Goal: Task Accomplishment & Management: Use online tool/utility

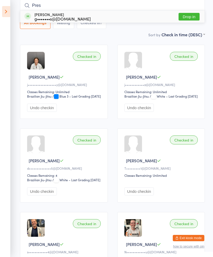
type input "Pres"
click at [189, 18] on button "Drop in" at bounding box center [189, 17] width 21 height 8
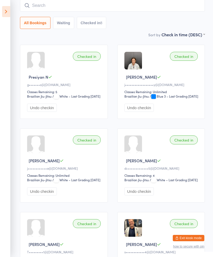
click at [49, 112] on button "Undo checkin" at bounding box center [42, 108] width 30 height 8
click at [3, 13] on icon at bounding box center [6, 11] width 8 height 11
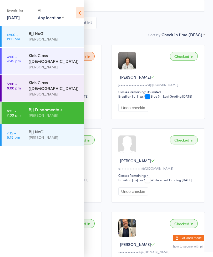
click at [31, 129] on div "BJJ NoGi" at bounding box center [54, 132] width 51 height 6
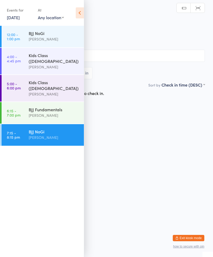
click at [78, 8] on icon at bounding box center [80, 12] width 8 height 11
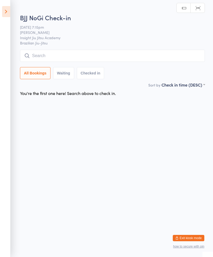
click at [135, 50] on input "search" at bounding box center [112, 56] width 185 height 12
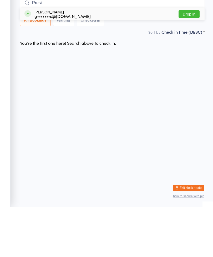
type input "Presi"
click at [193, 61] on button "Drop in" at bounding box center [189, 65] width 21 height 8
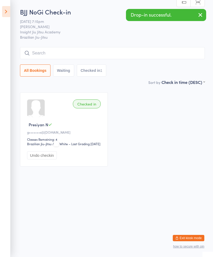
click at [133, 48] on input "search" at bounding box center [112, 53] width 185 height 12
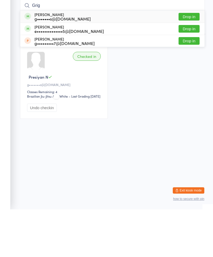
type input "Grig"
click at [192, 61] on button "Drop in" at bounding box center [189, 65] width 21 height 8
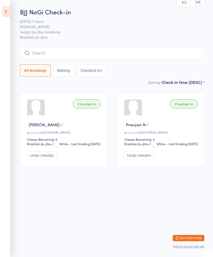
click at [157, 45] on div "BJJ NoGi Check-in [DATE] 7:15pm [PERSON_NAME] Insight Jiu Jitsu Academy Brazili…" at bounding box center [112, 43] width 185 height 72
click at [149, 57] on input "search" at bounding box center [112, 53] width 185 height 12
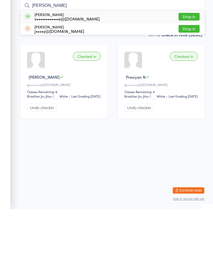
type input "[PERSON_NAME]"
click at [193, 61] on button "Drop in" at bounding box center [189, 65] width 21 height 8
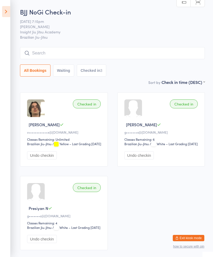
click at [52, 51] on input "search" at bounding box center [112, 53] width 185 height 12
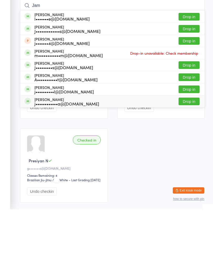
type input "Jam"
click at [62, 149] on div "j••••••••••••a@[DOMAIN_NAME]" at bounding box center [67, 151] width 65 height 4
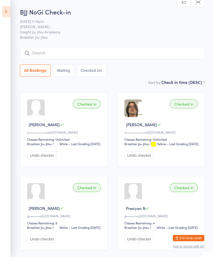
click at [174, 45] on div "BJJ NoGi Check-in [DATE] 7:15pm [PERSON_NAME] Insight Jiu Jitsu Academy Brazili…" at bounding box center [112, 43] width 185 height 72
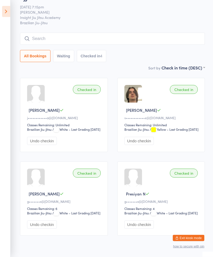
scroll to position [31, 0]
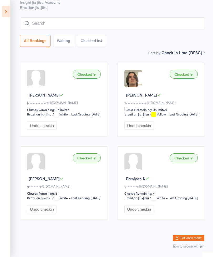
click at [155, 26] on input "search" at bounding box center [112, 23] width 185 height 12
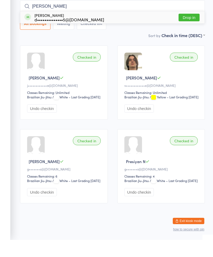
type input "[PERSON_NAME]"
click at [192, 31] on button "Drop in" at bounding box center [189, 35] width 21 height 8
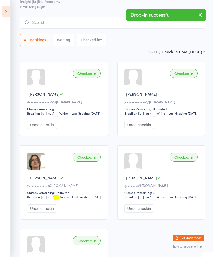
click at [73, 26] on input "search" at bounding box center [112, 23] width 185 height 12
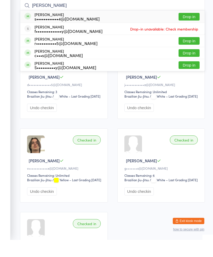
type input "[PERSON_NAME]"
click at [196, 30] on button "Drop in" at bounding box center [189, 34] width 21 height 8
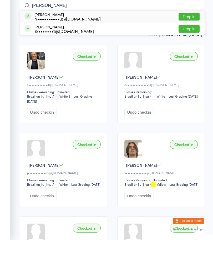
type input "[PERSON_NAME]"
click at [188, 30] on button "Drop in" at bounding box center [189, 34] width 21 height 8
